Goal: Communication & Community: Answer question/provide support

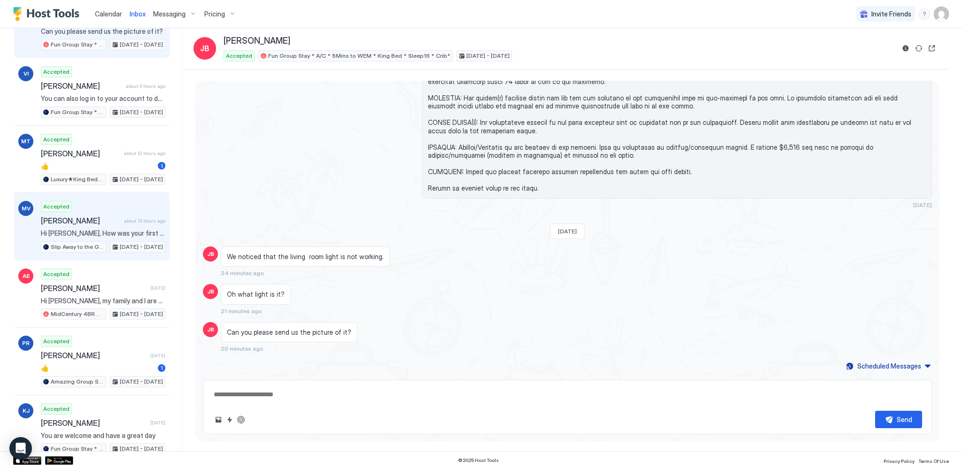
scroll to position [142, 0]
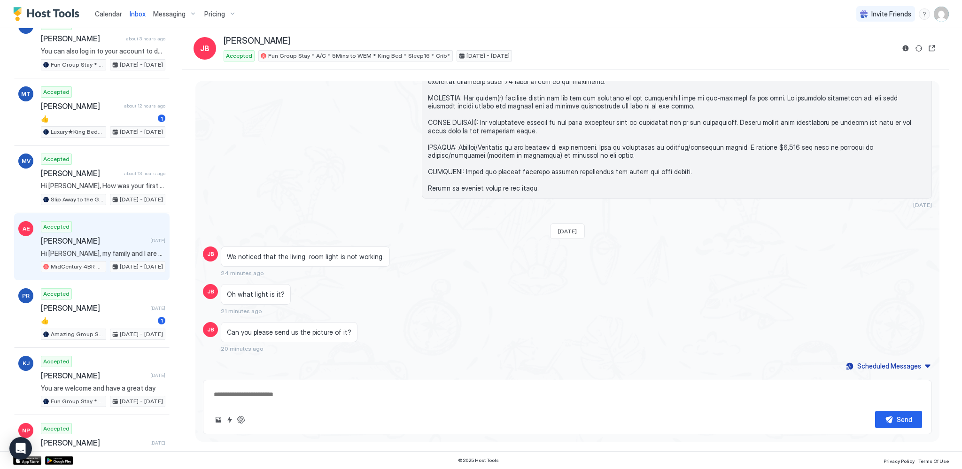
click at [100, 246] on div "Accepted [PERSON_NAME] [DATE] Hi [PERSON_NAME], my family and I are coming from…" at bounding box center [103, 247] width 125 height 52
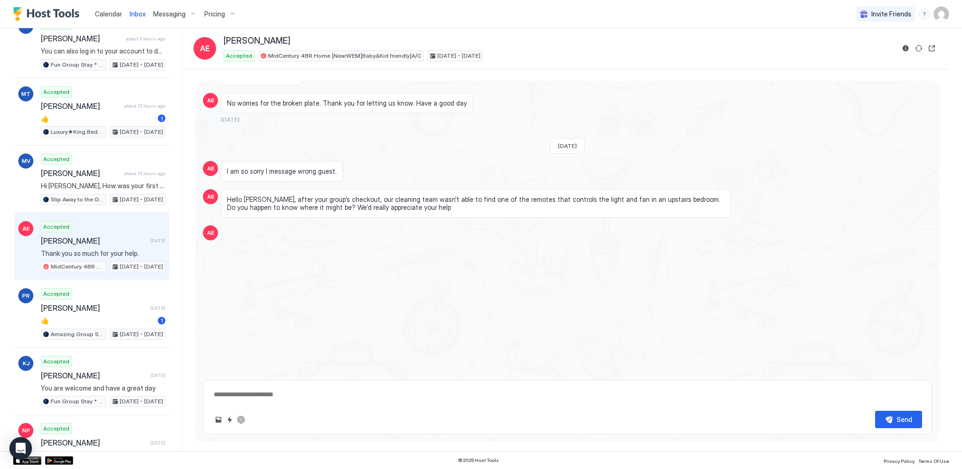
scroll to position [1237, 0]
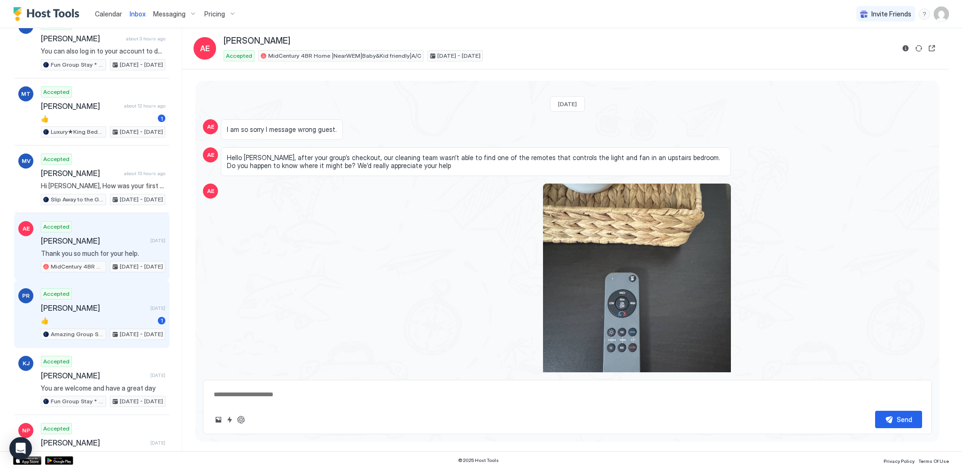
click at [104, 309] on div "Accepted [PERSON_NAME] [DATE] 👍 1 Amazing Group Stay★King Beds ★2837 SQ FT★Baby…" at bounding box center [103, 315] width 125 height 52
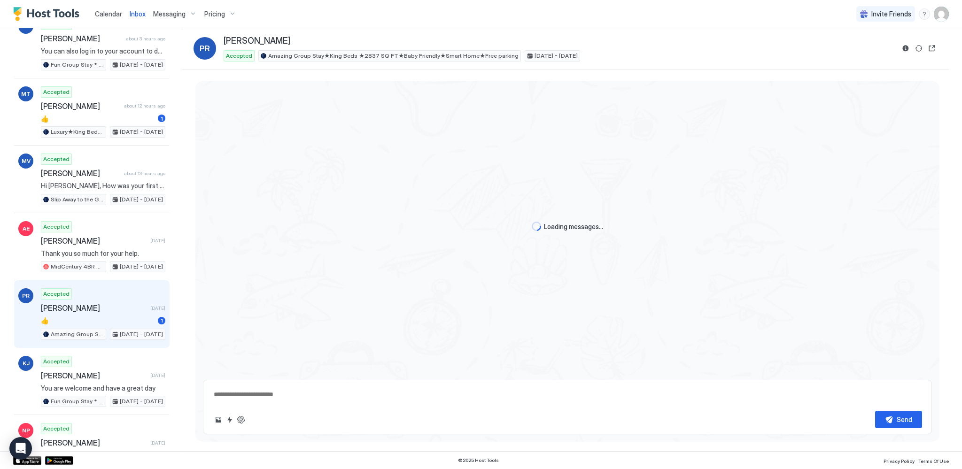
scroll to position [1180, 0]
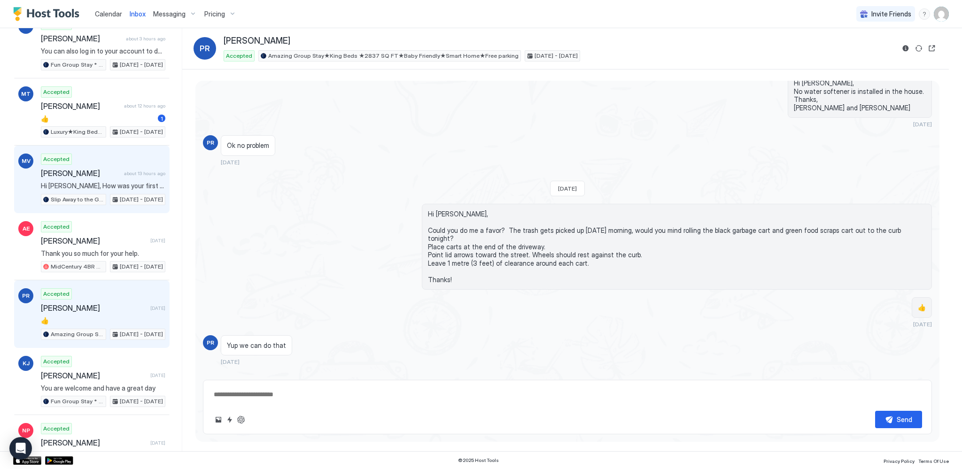
click at [87, 182] on span "Hi [PERSON_NAME], How was your first night? We hope that everyone has settled i…" at bounding box center [103, 186] width 125 height 8
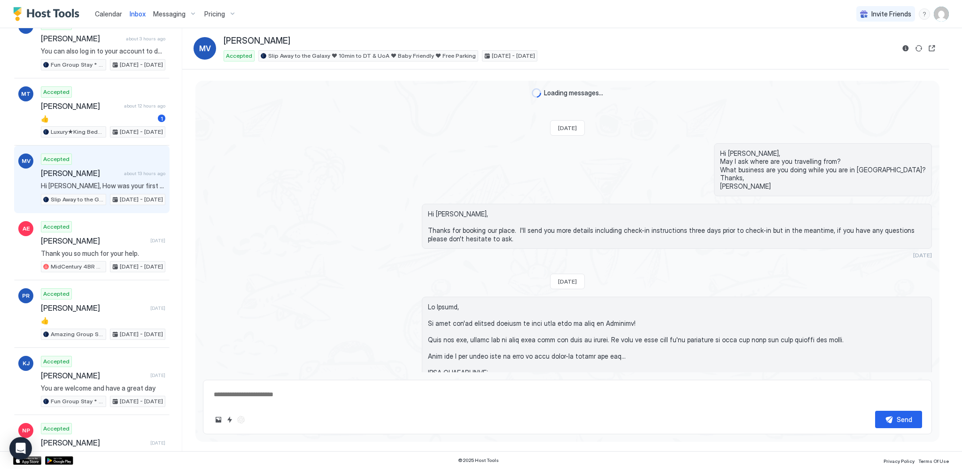
scroll to position [534, 0]
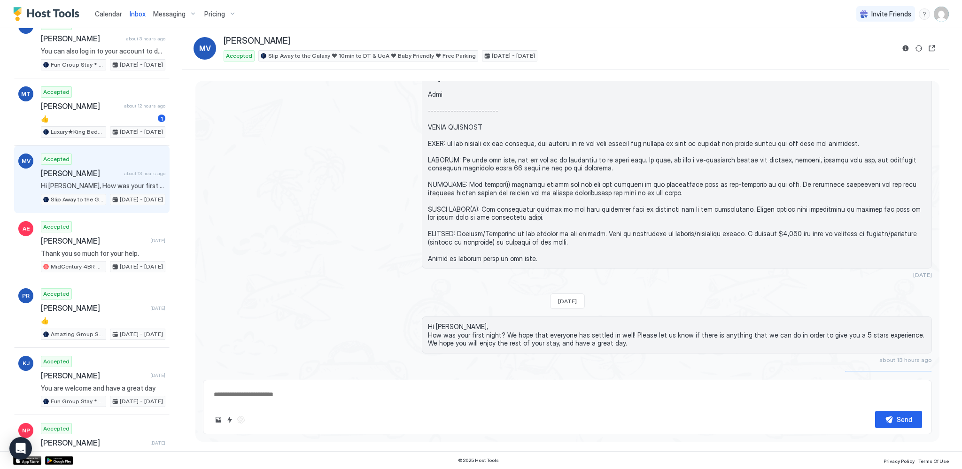
click at [860, 373] on div "Scheduled Messages" at bounding box center [890, 378] width 64 height 10
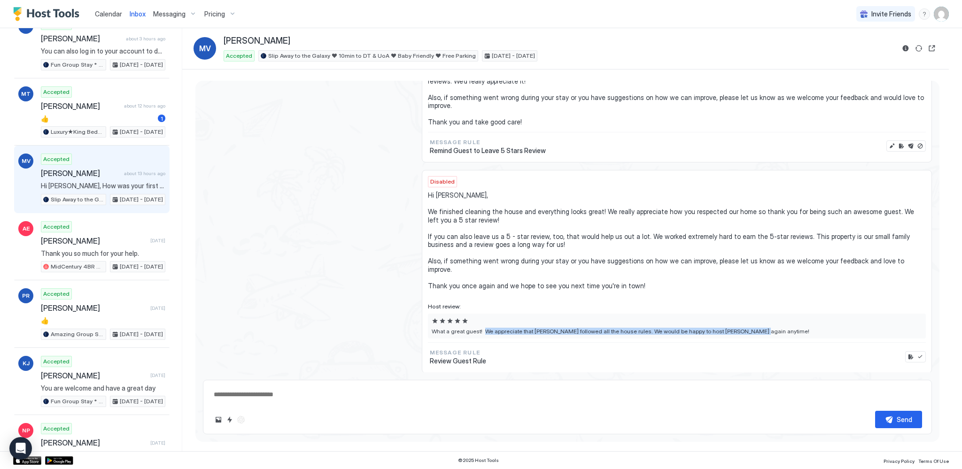
drag, startPoint x: 481, startPoint y: 312, endPoint x: 746, endPoint y: 311, distance: 265.5
click at [746, 328] on span "What a great guest! We appreciate that [PERSON_NAME] followed all the house rul…" at bounding box center [677, 331] width 491 height 7
copy span "We appreciate that [PERSON_NAME] followed all the house rules. We would be happ…"
type textarea "*"
